Goal: Go to known website: Access a specific website the user already knows

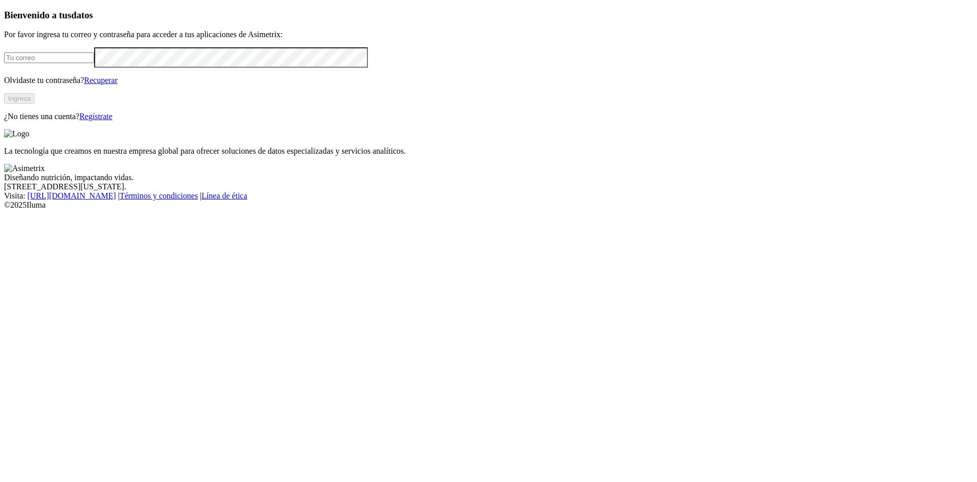
type input "[PERSON_NAME][EMAIL_ADDRESS][PERSON_NAME][DOMAIN_NAME]"
click at [35, 104] on button "Ingresa" at bounding box center [19, 98] width 31 height 11
